Goal: Transaction & Acquisition: Download file/media

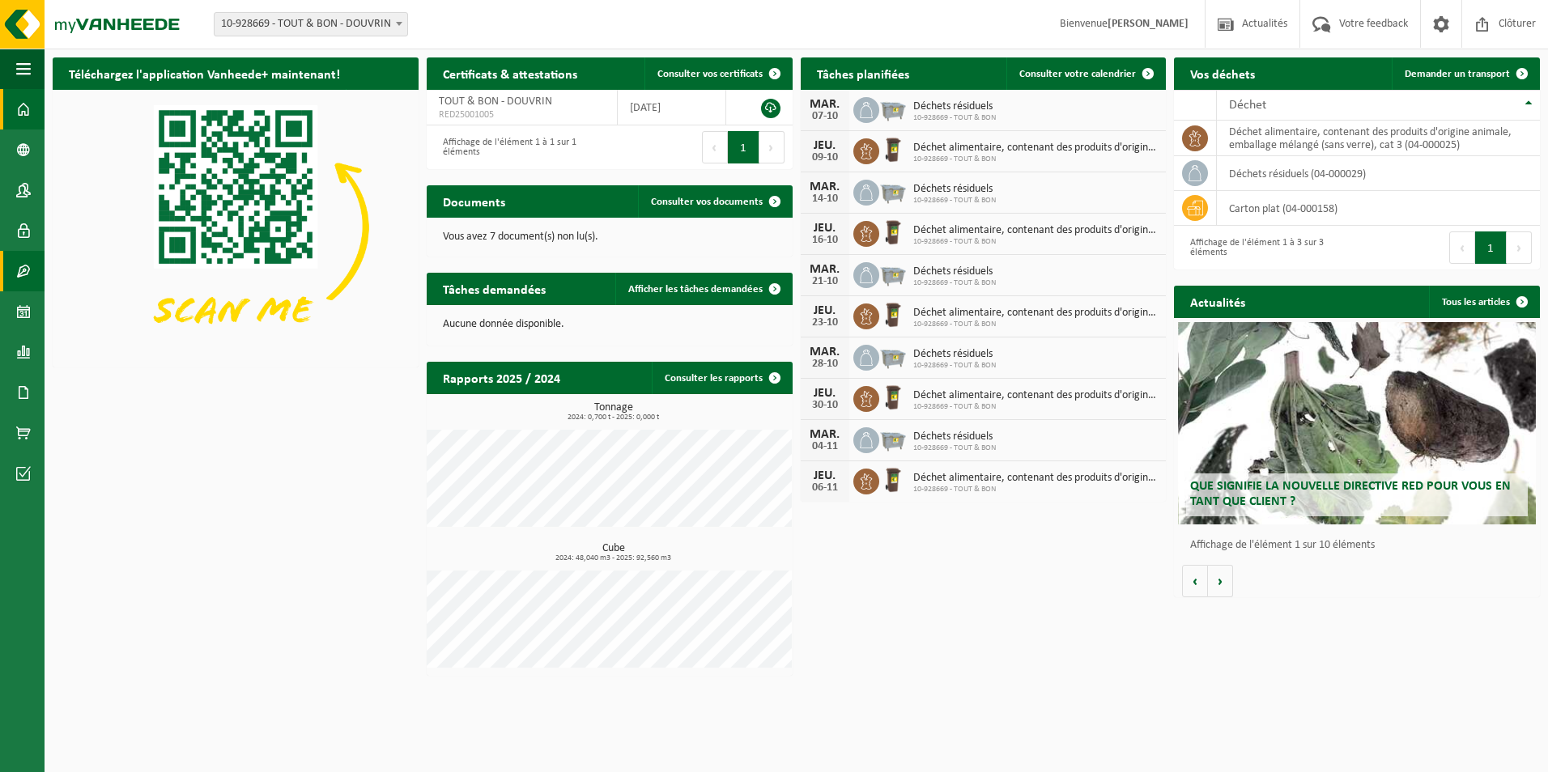
click at [29, 271] on span at bounding box center [23, 271] width 15 height 40
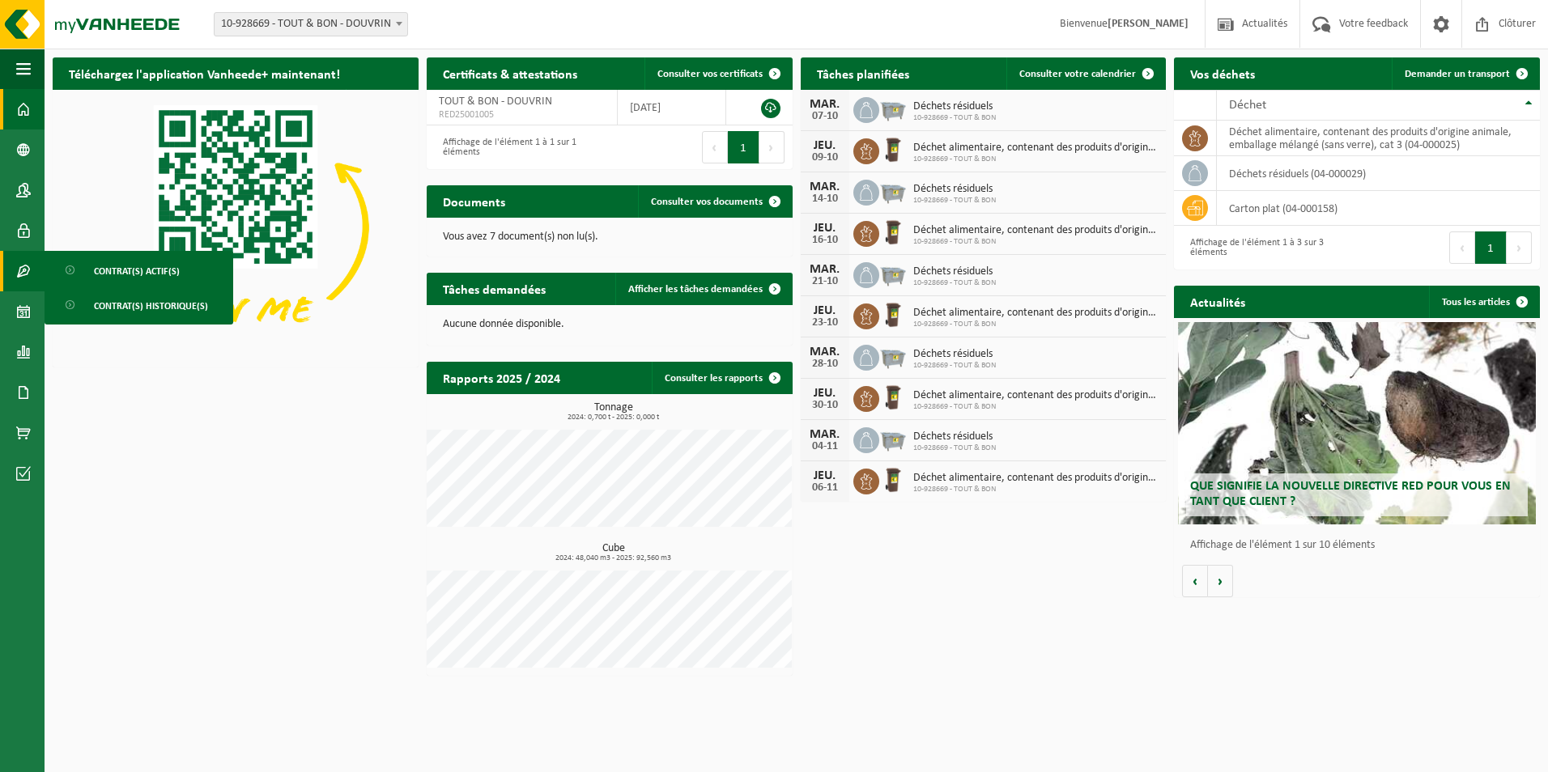
click at [144, 272] on span "Contrat(s) actif(s)" at bounding box center [137, 271] width 86 height 31
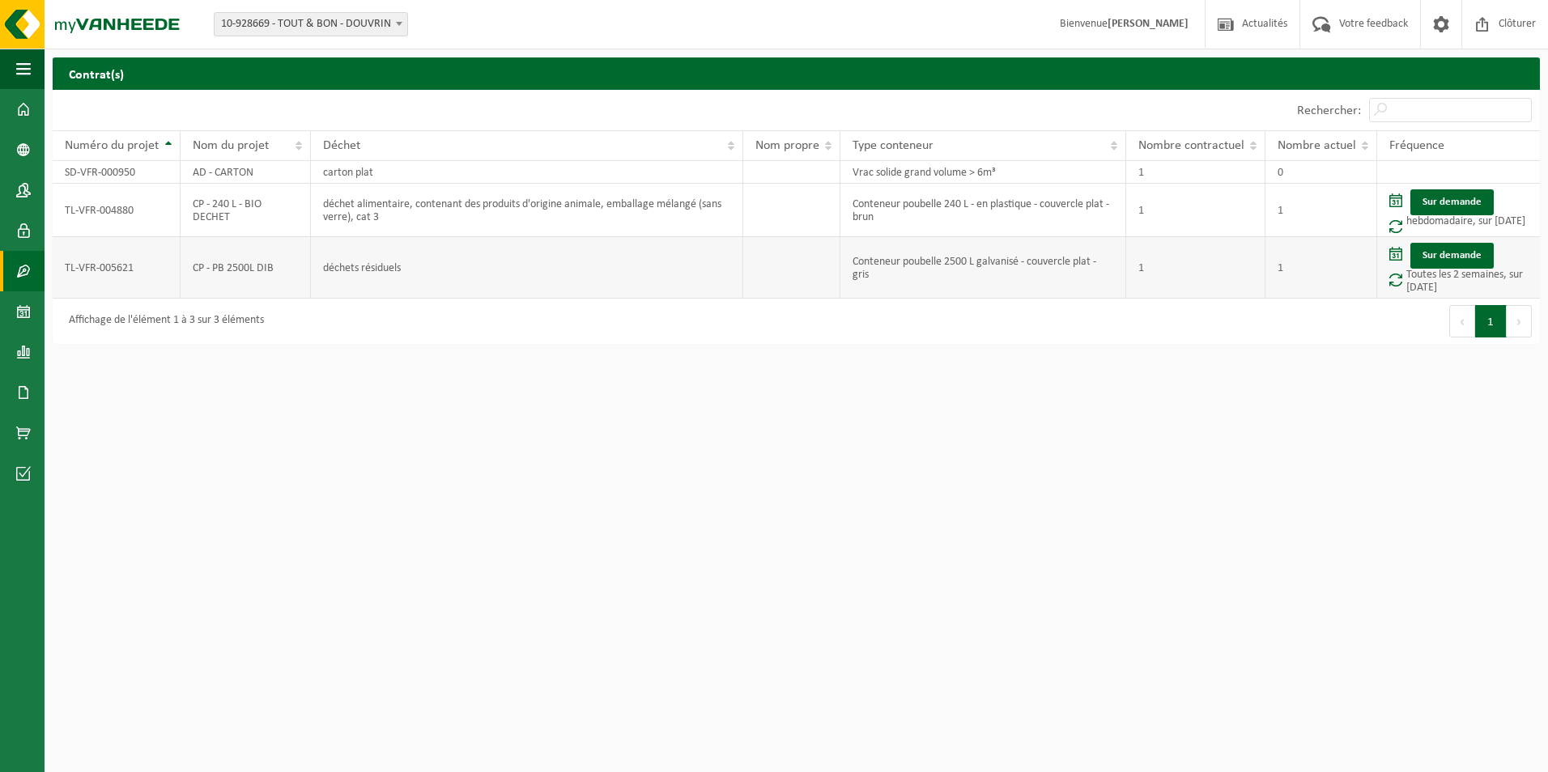
click at [1296, 265] on td "1" at bounding box center [1321, 268] width 112 height 62
drag, startPoint x: 1432, startPoint y: 287, endPoint x: 1408, endPoint y: 278, distance: 25.9
click at [1408, 278] on td "Sur demande Toutes les 2 semaines, sur [DATE]" at bounding box center [1458, 268] width 163 height 62
click at [904, 266] on td "Conteneur poubelle 2500 L galvanisé - couvercle plat - gris" at bounding box center [983, 268] width 286 height 62
click at [1399, 255] on span at bounding box center [1395, 254] width 13 height 14
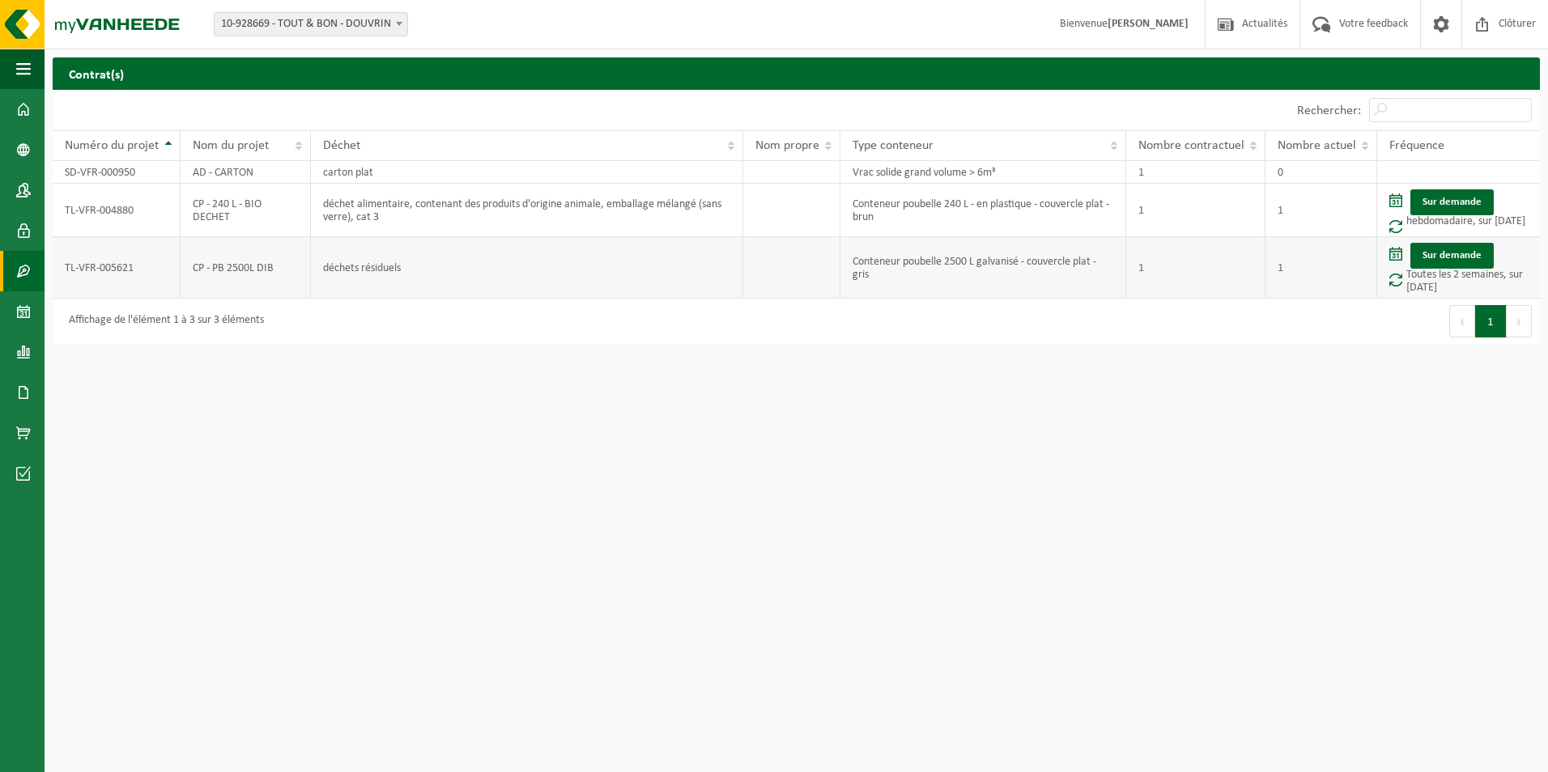
click at [124, 270] on td "TL-VFR-005621" at bounding box center [117, 268] width 128 height 62
click at [28, 389] on span at bounding box center [23, 392] width 15 height 40
click at [123, 413] on span "Documents" at bounding box center [120, 427] width 53 height 31
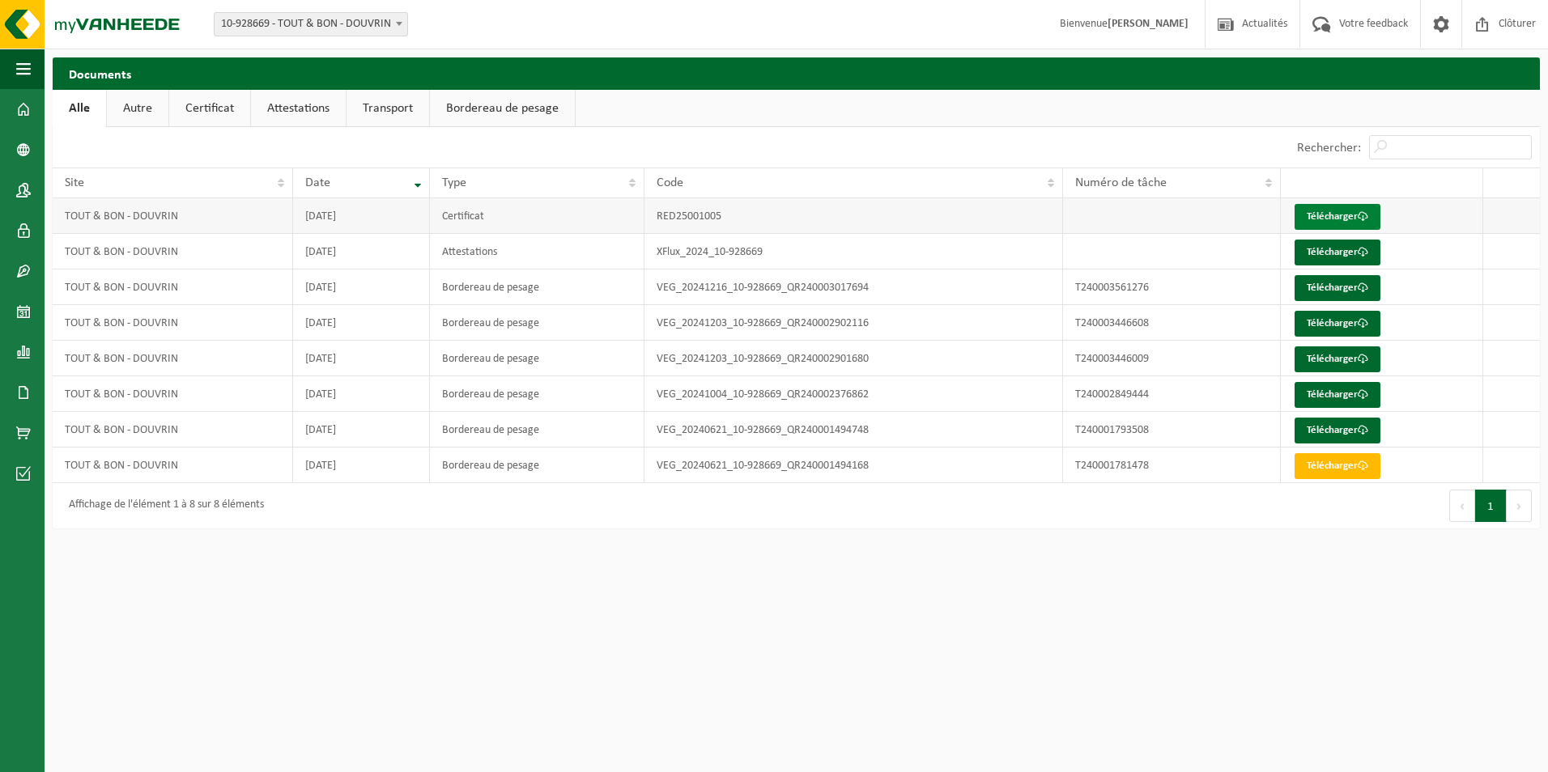
click at [1342, 220] on link "Télécharger" at bounding box center [1337, 217] width 86 height 26
click at [28, 397] on span at bounding box center [23, 392] width 15 height 40
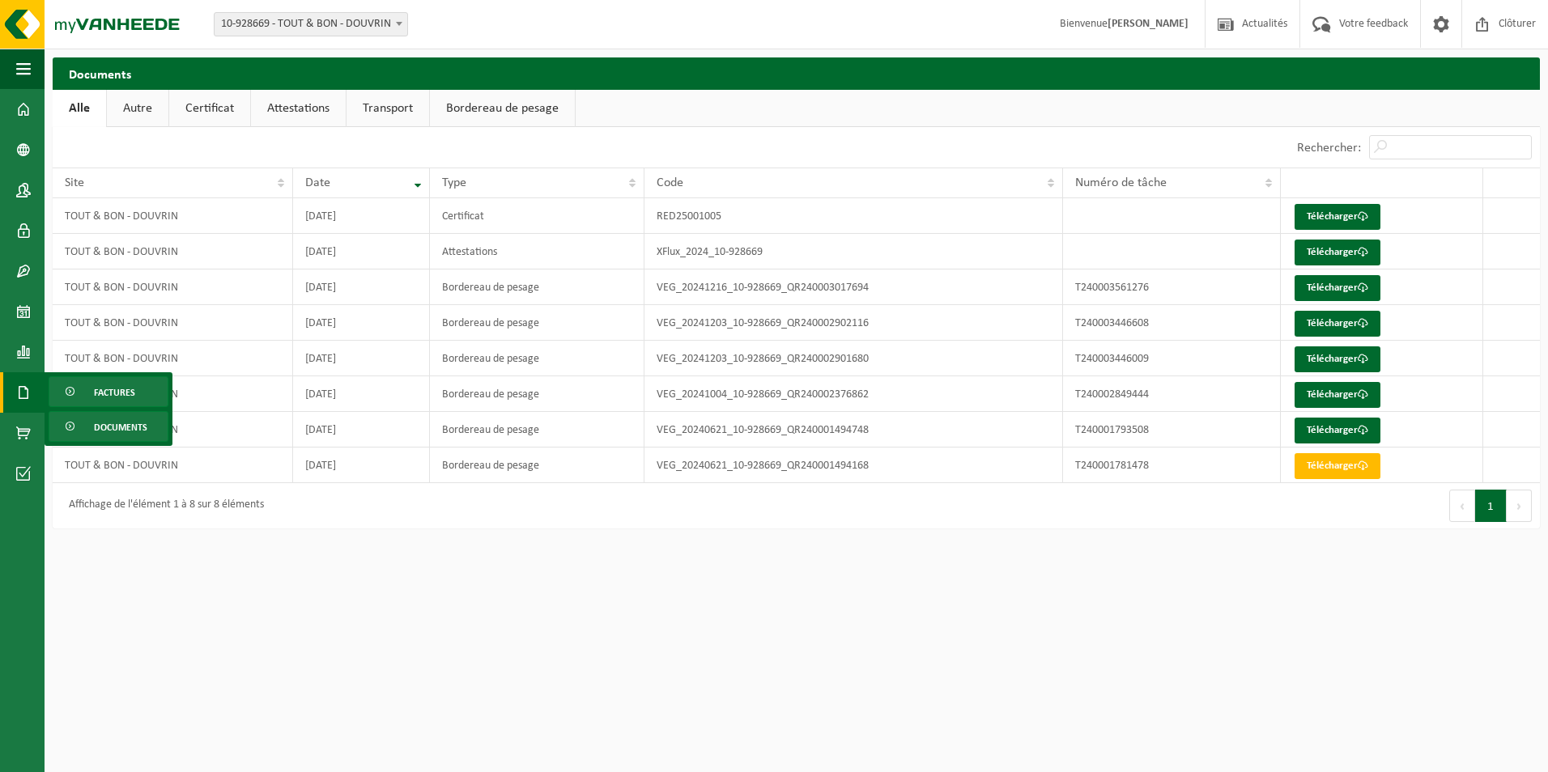
click at [78, 390] on link "Factures" at bounding box center [109, 391] width 120 height 31
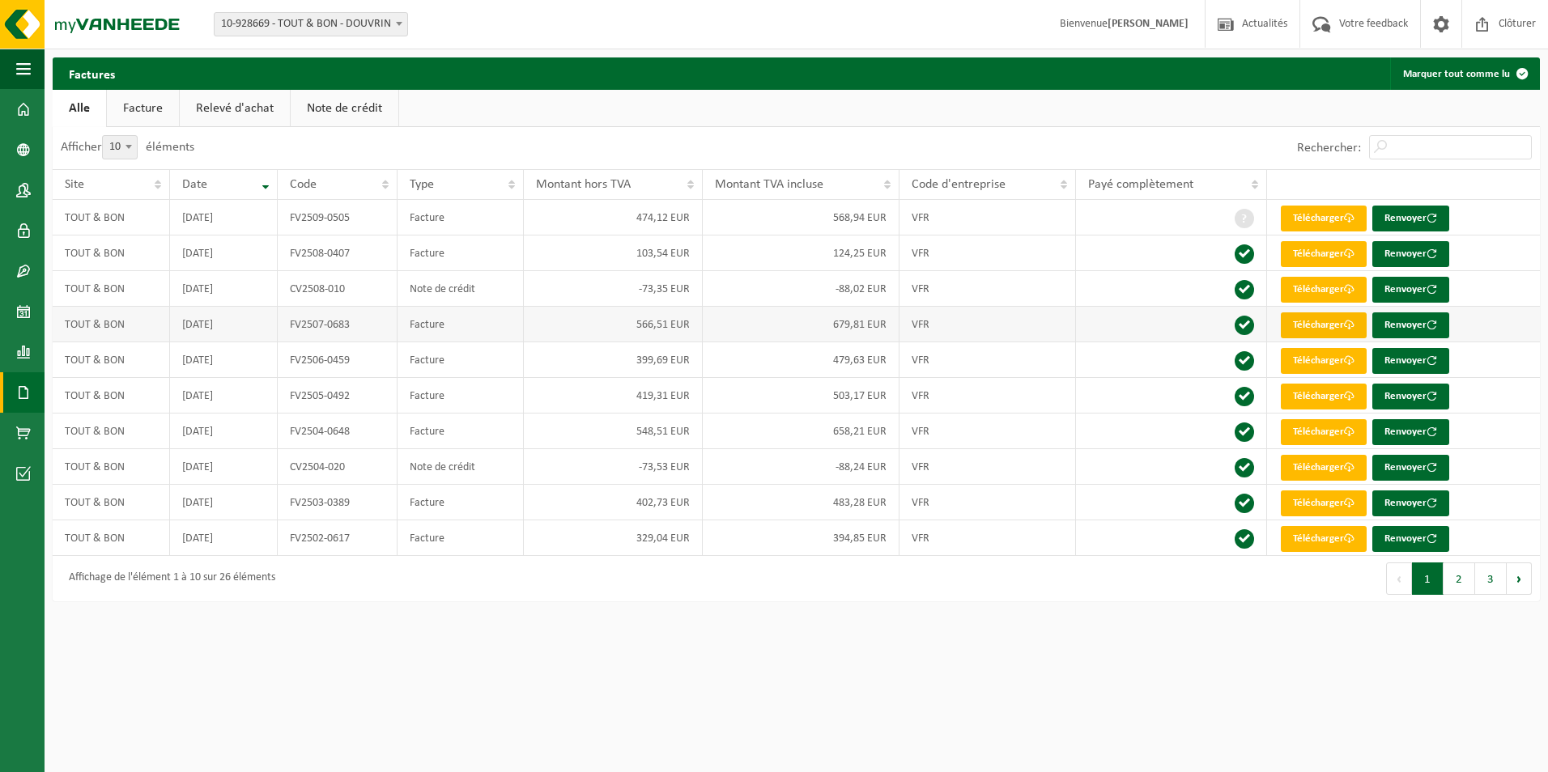
click at [1303, 320] on link "Télécharger" at bounding box center [1324, 325] width 86 height 26
